Goal: Information Seeking & Learning: Check status

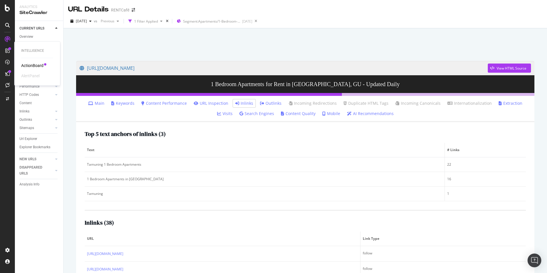
click at [33, 65] on div "ActionBoard" at bounding box center [32, 66] width 22 height 6
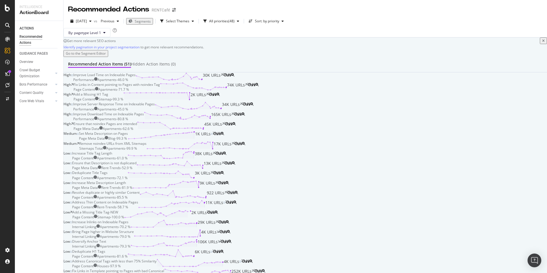
scroll to position [29, 0]
click at [7, 49] on icon at bounding box center [8, 51] width 6 height 6
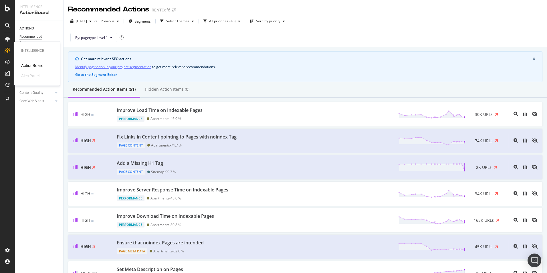
click at [9, 51] on icon at bounding box center [8, 51] width 6 height 6
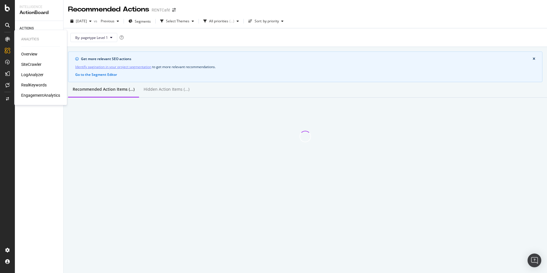
click at [7, 40] on icon at bounding box center [7, 39] width 5 height 5
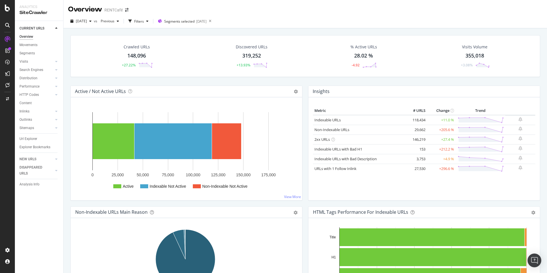
click at [364, 47] on div "% Active URLs" at bounding box center [363, 47] width 27 height 6
